Goal: Information Seeking & Learning: Understand process/instructions

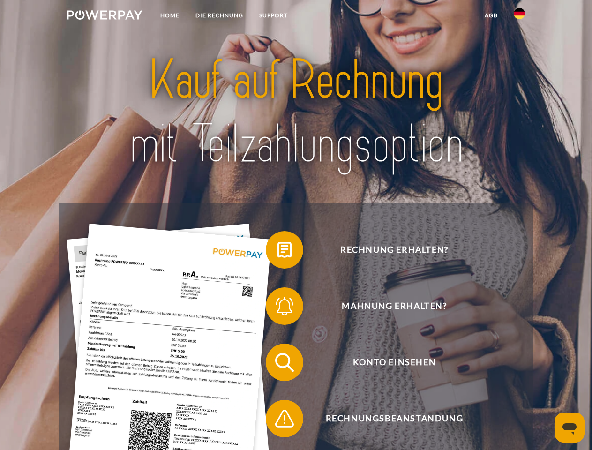
click at [105, 16] on img at bounding box center [104, 14] width 75 height 9
click at [519, 16] on img at bounding box center [519, 13] width 11 height 11
click at [491, 15] on link "agb" at bounding box center [491, 15] width 29 height 17
click at [277, 252] on span at bounding box center [270, 249] width 47 height 47
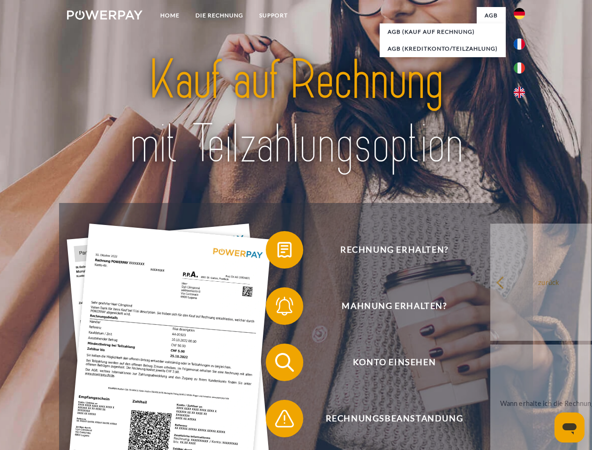
click at [277, 308] on span at bounding box center [270, 306] width 47 height 47
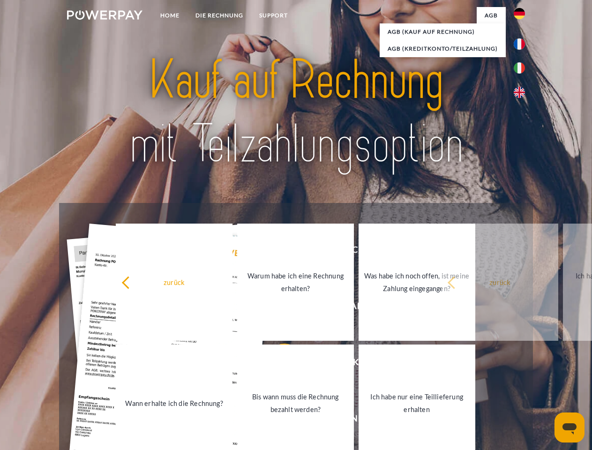
click at [277, 364] on link "Bis wann muss die Rechnung bezahlt werden?" at bounding box center [295, 403] width 117 height 117
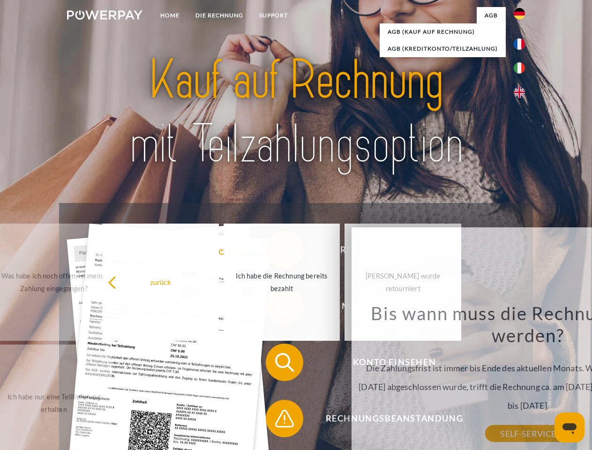
click at [277, 420] on span at bounding box center [270, 418] width 47 height 47
click at [570, 427] on icon "Messaging-Fenster öffnen" at bounding box center [569, 428] width 14 height 11
